Goal: Task Accomplishment & Management: Manage account settings

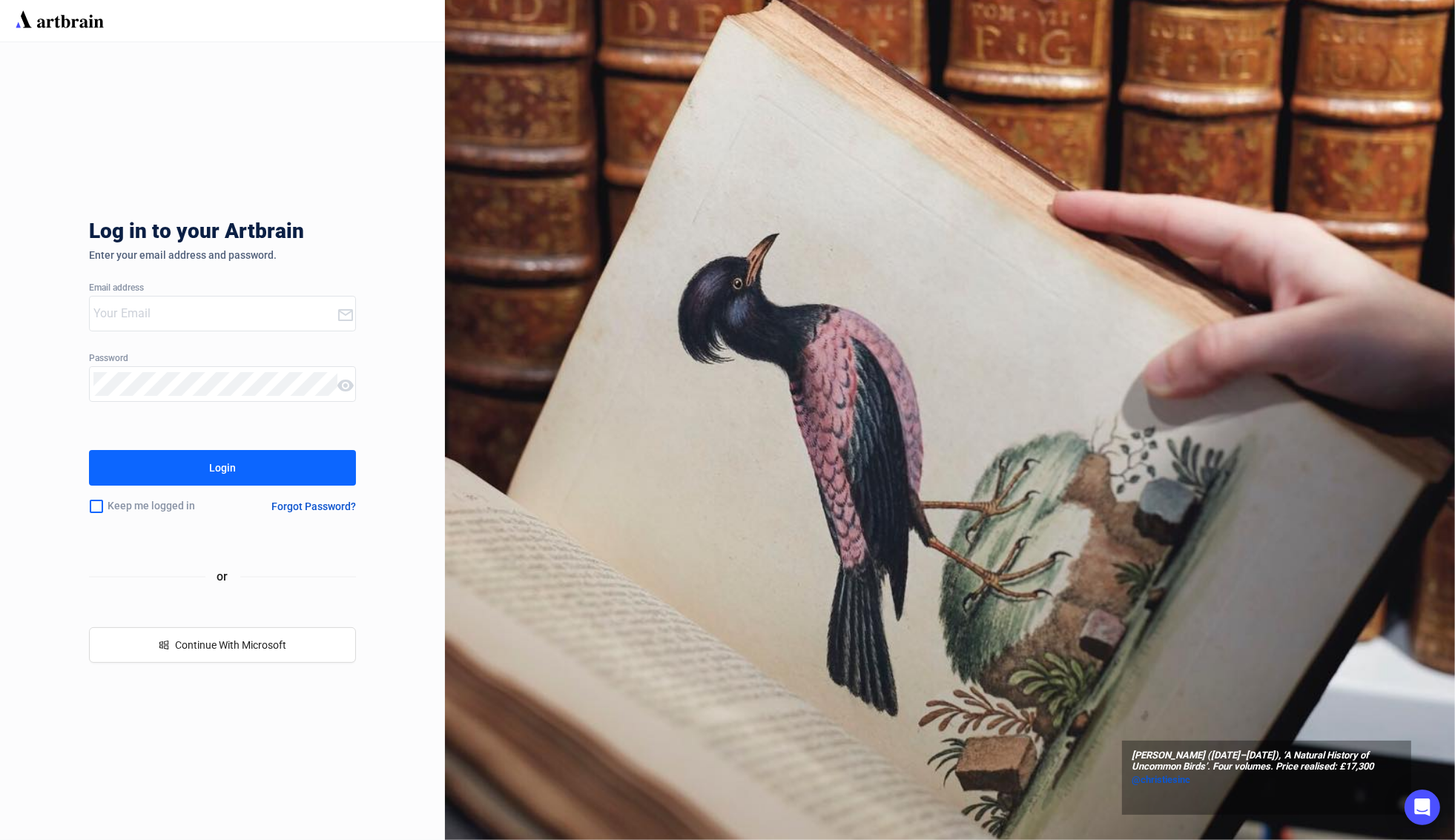
click at [146, 307] on input "email" at bounding box center [215, 313] width 243 height 23
type input "[PERSON_NAME][EMAIL_ADDRESS][DOMAIN_NAME]"
click at [100, 506] on input "checkbox" at bounding box center [96, 506] width 15 height 31
checkbox input "true"
click at [216, 473] on div "Login" at bounding box center [223, 467] width 27 height 23
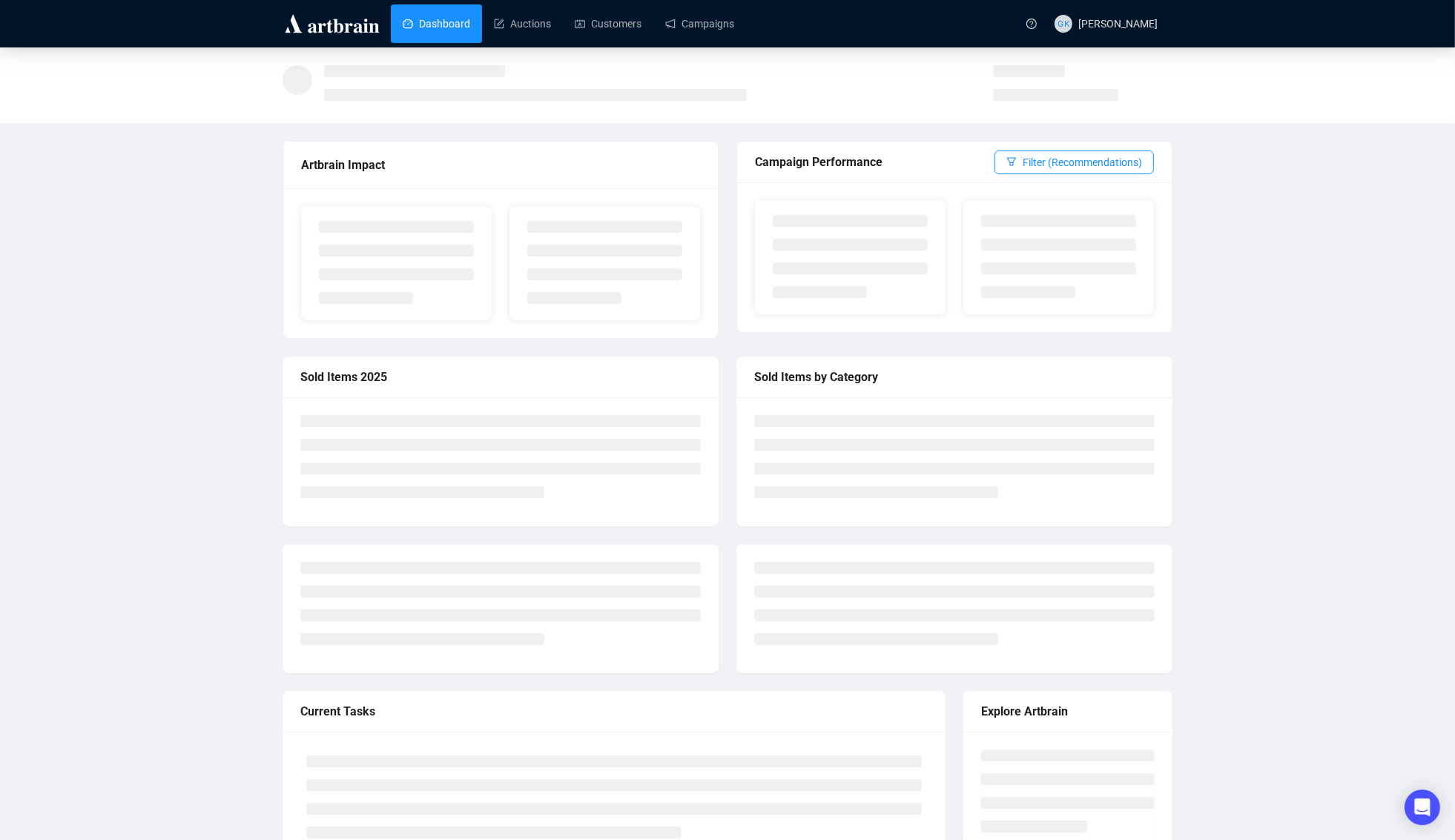
click at [1269, 209] on div "Artbrain Impact Campaign Performance Filter (Recommendations) Sold Items 2025 S…" at bounding box center [727, 488] width 1455 height 882
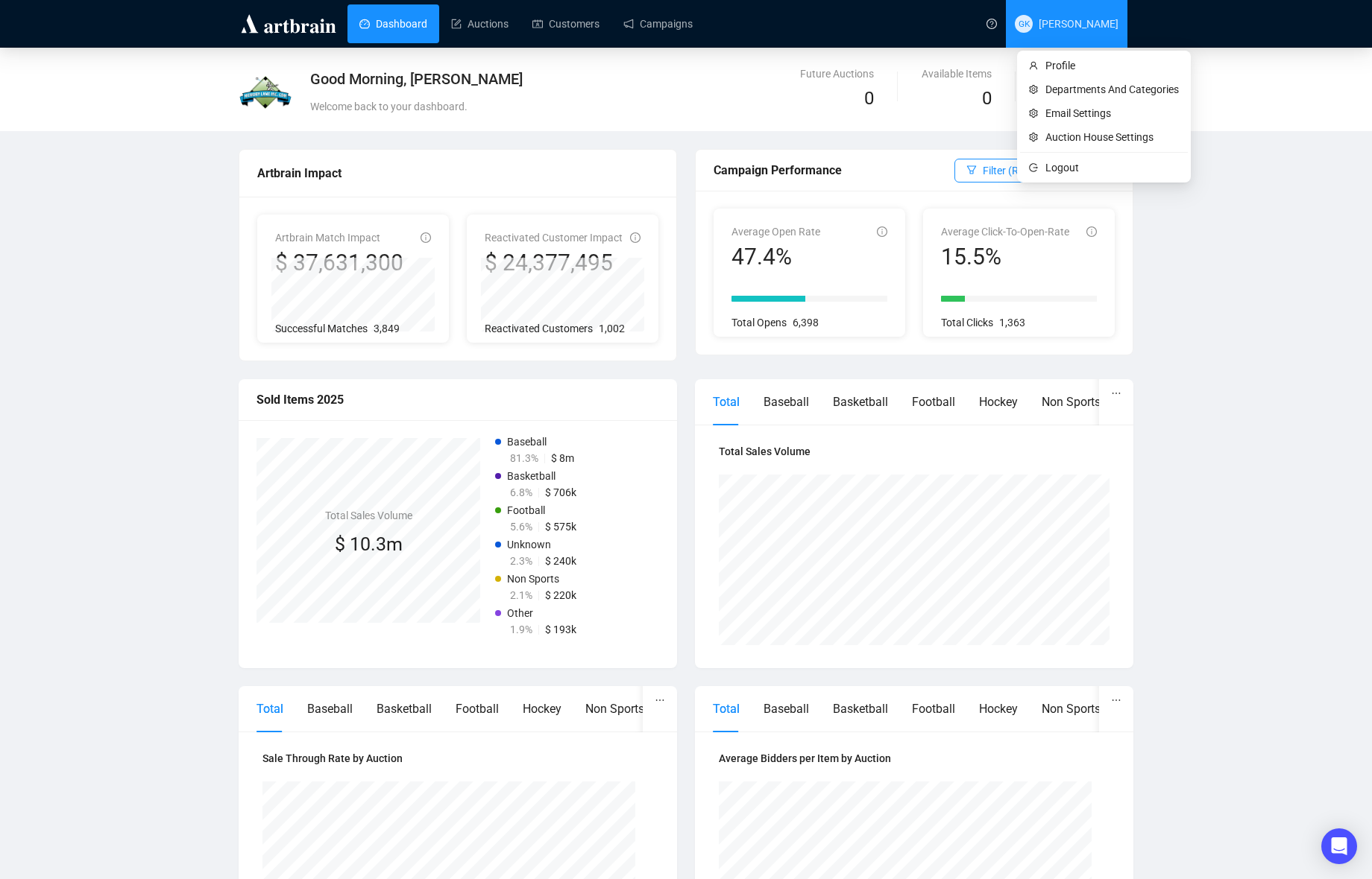
click at [1076, 22] on span "[PERSON_NAME]" at bounding box center [1078, 24] width 80 height 12
click at [1064, 64] on span "Profile" at bounding box center [1112, 65] width 133 height 16
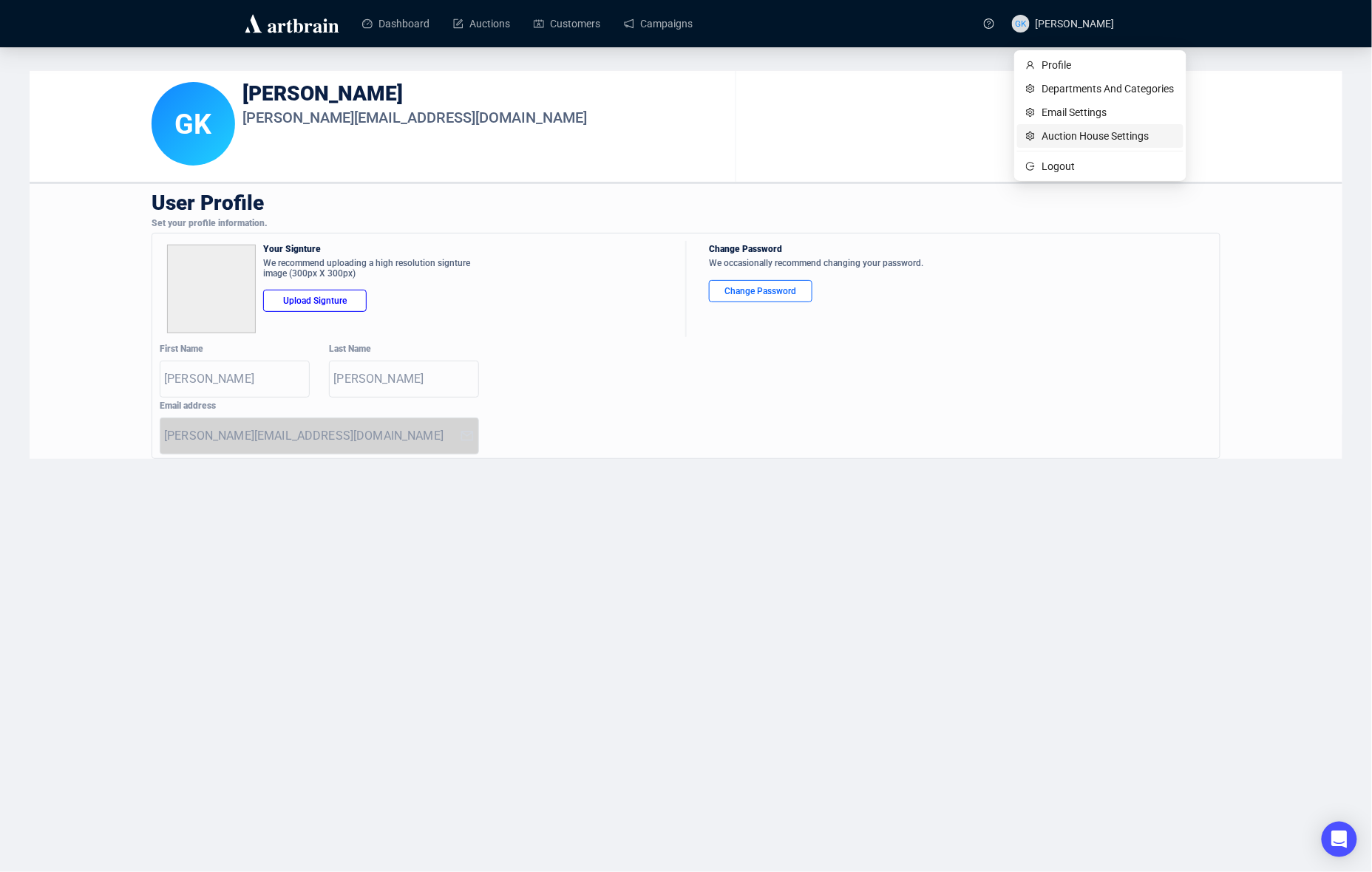
click at [1074, 134] on span "Auction House Settings" at bounding box center [1108, 135] width 132 height 16
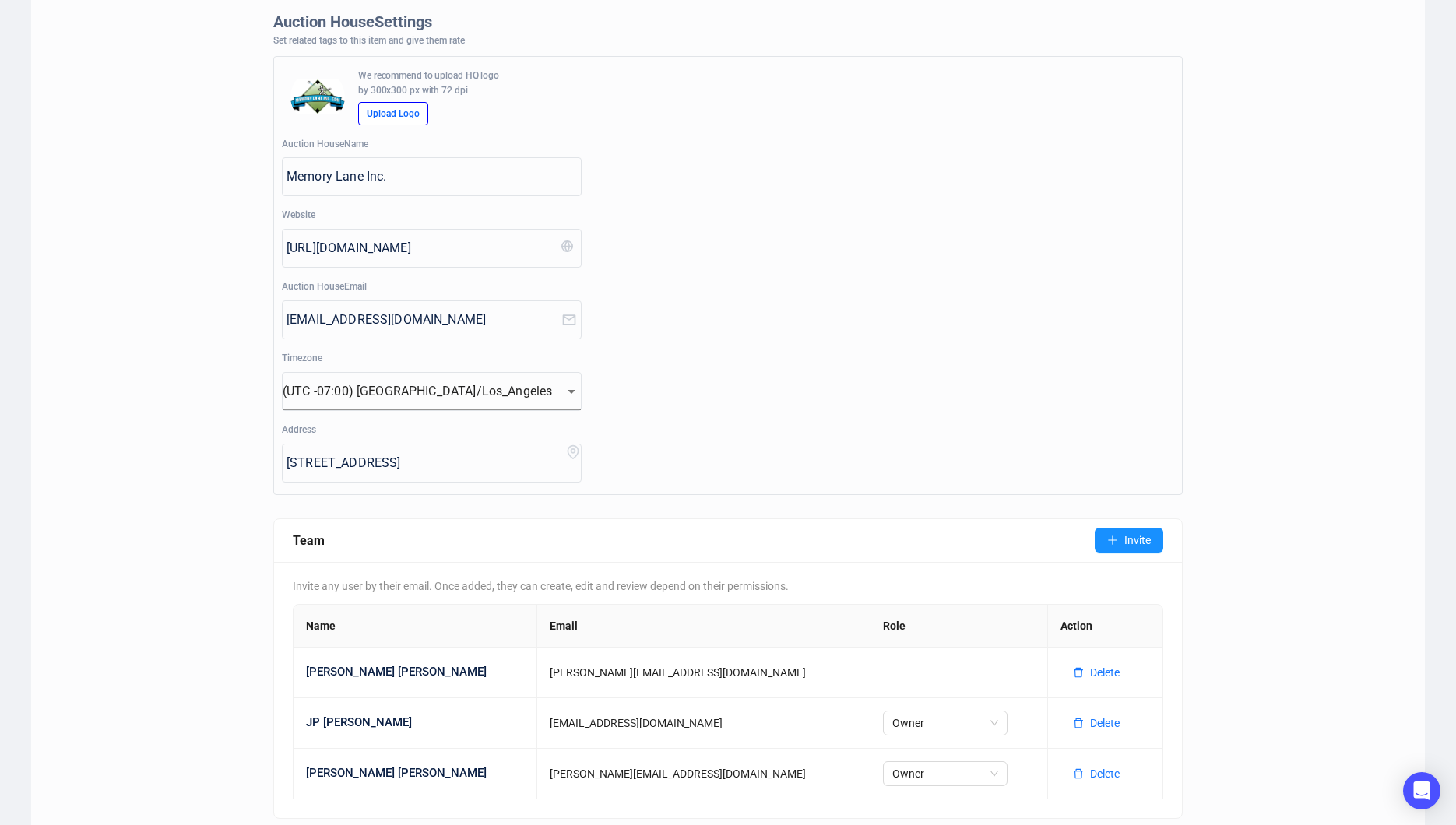
scroll to position [148, 0]
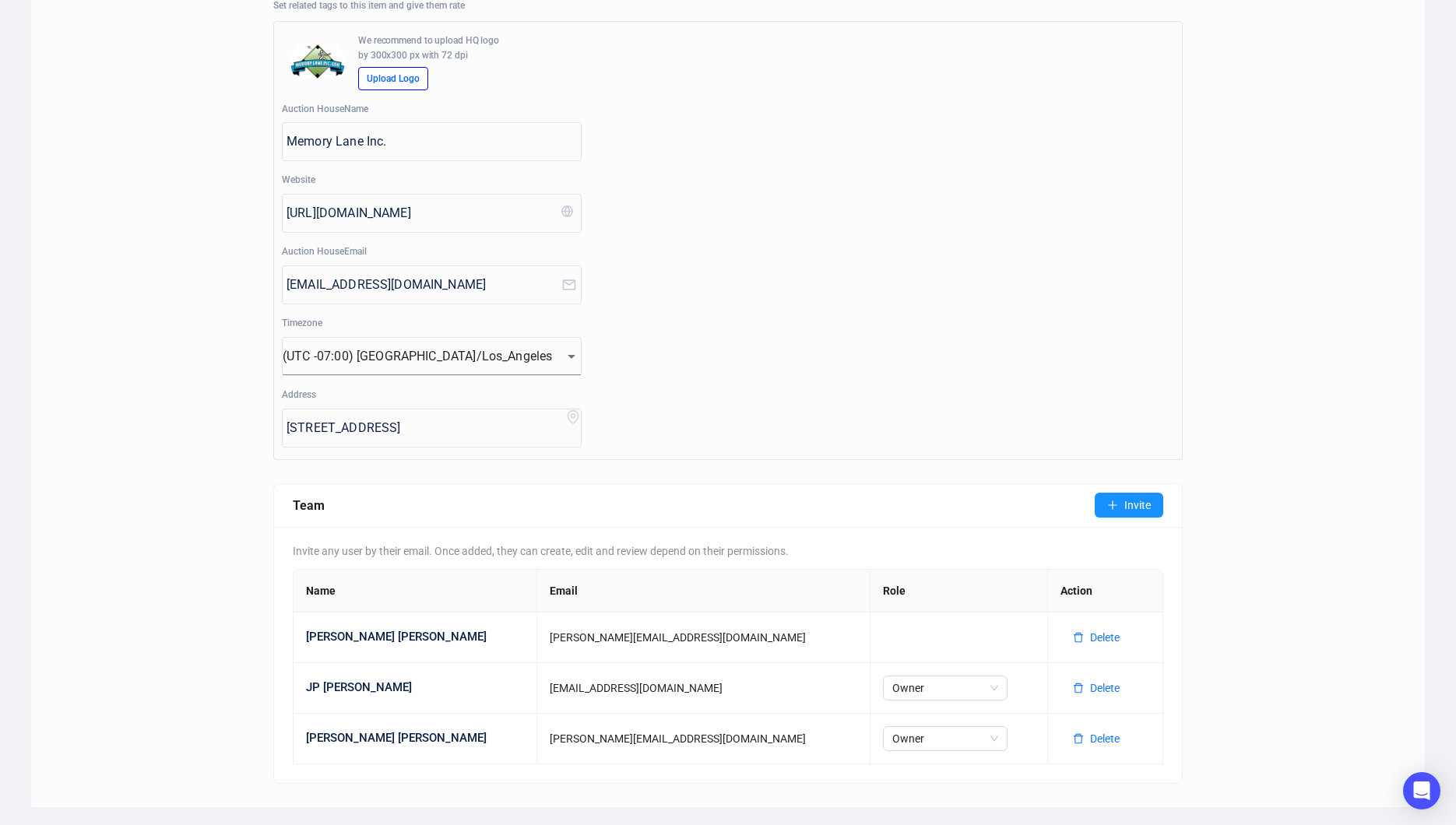
click at [1234, 628] on div "Auction House Settings Departments/Categories Email Settings API Keys AI Auctio…" at bounding box center [728, 367] width 1394 height 880
